Goal: Check status: Check status

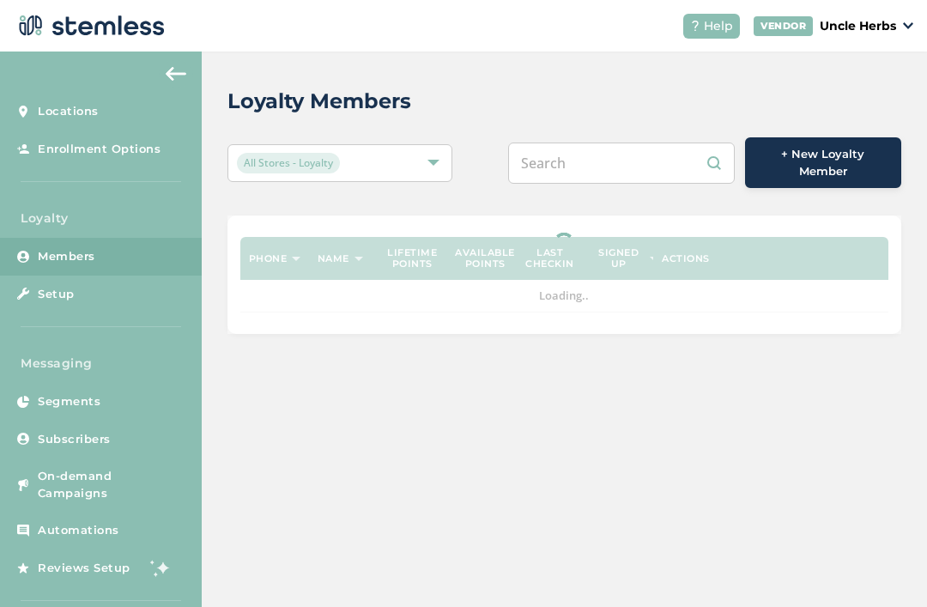
scroll to position [55, 0]
click at [633, 142] on input "text" at bounding box center [621, 162] width 227 height 41
click at [593, 142] on input "text" at bounding box center [621, 162] width 227 height 41
paste input "9072024167"
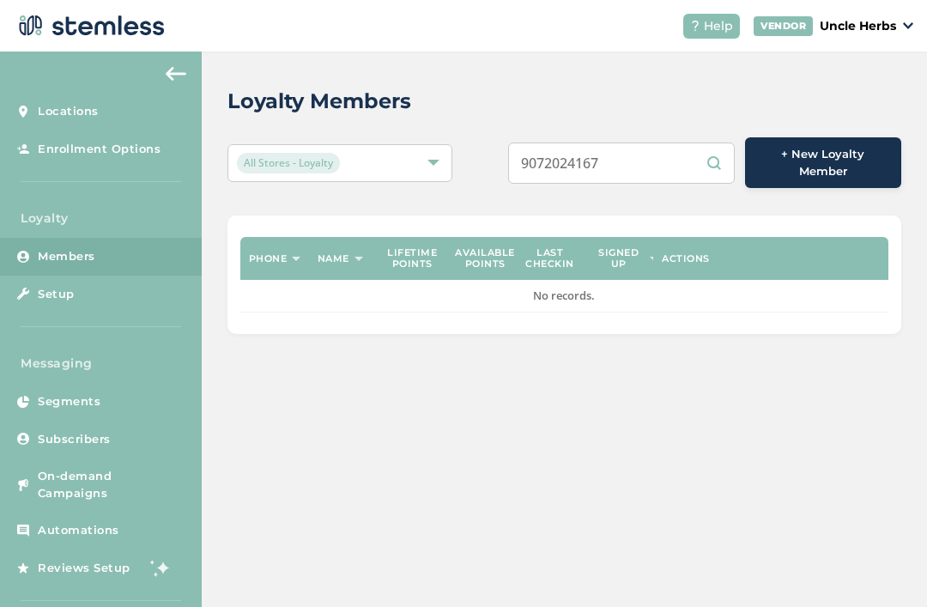
type input "9072024167"
click at [654, 142] on input "9072024167" at bounding box center [621, 162] width 227 height 41
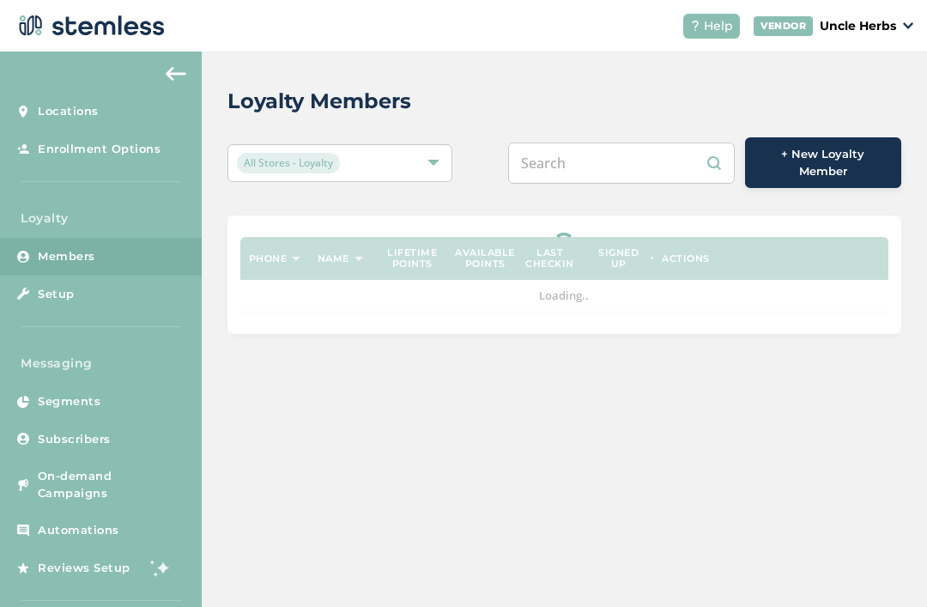
click at [622, 160] on input "text" at bounding box center [621, 162] width 227 height 41
click at [609, 159] on input "text" at bounding box center [621, 162] width 227 height 41
click at [611, 158] on input "text" at bounding box center [621, 162] width 227 height 41
paste input "9072024167"
type input "9072024167"
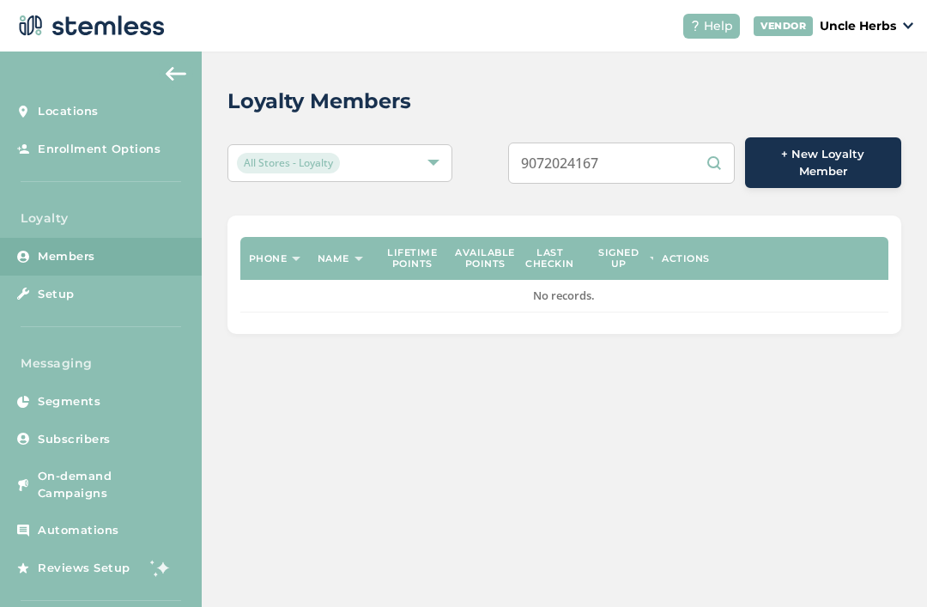
click at [713, 167] on input "9072024167" at bounding box center [621, 162] width 227 height 41
